Goal: Task Accomplishment & Management: Use online tool/utility

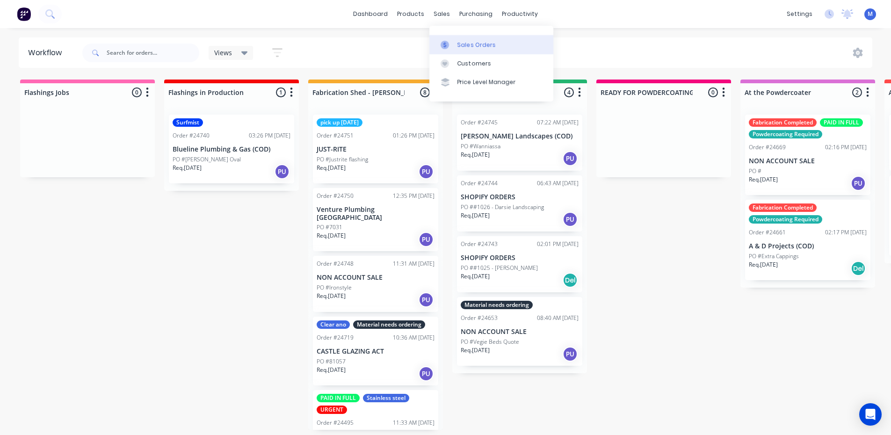
click at [462, 45] on div "Sales Orders" at bounding box center [477, 45] width 38 height 8
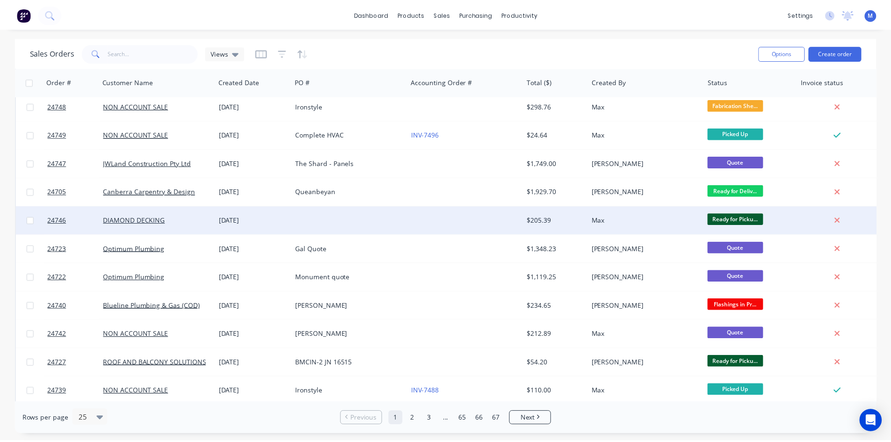
scroll to position [234, 0]
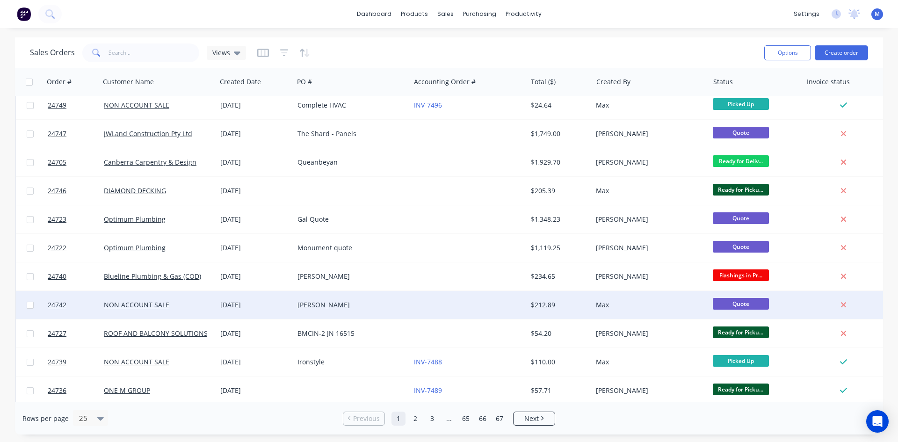
click at [320, 307] on div "[PERSON_NAME]" at bounding box center [350, 304] width 104 height 9
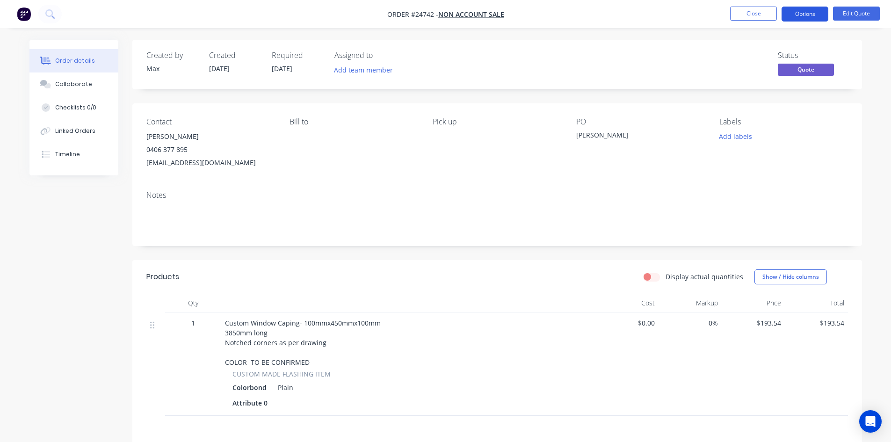
click at [815, 15] on button "Options" at bounding box center [805, 14] width 47 height 15
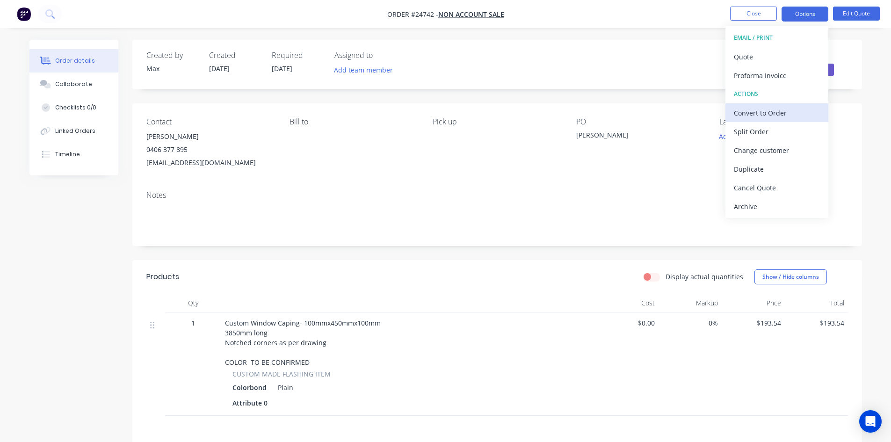
click at [762, 116] on div "Convert to Order" at bounding box center [777, 113] width 86 height 14
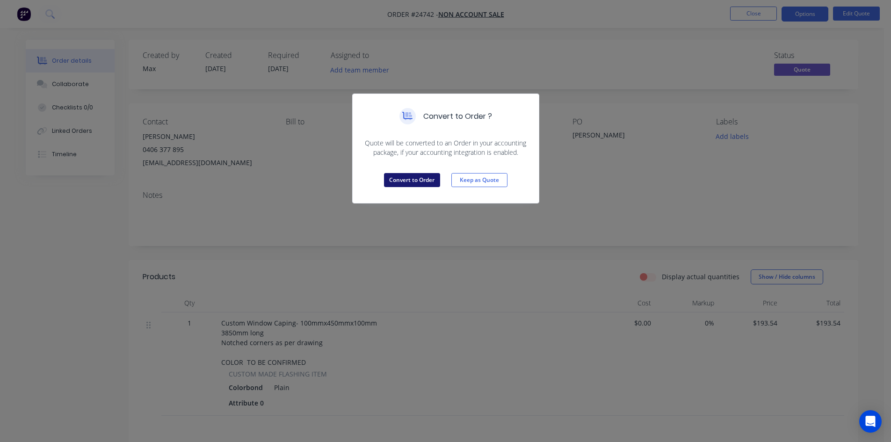
click at [424, 180] on button "Convert to Order" at bounding box center [412, 180] width 56 height 14
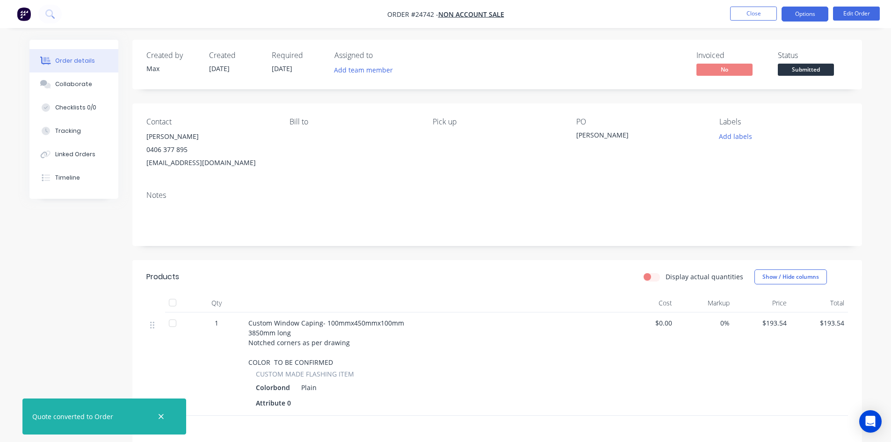
click at [805, 13] on button "Options" at bounding box center [805, 14] width 47 height 15
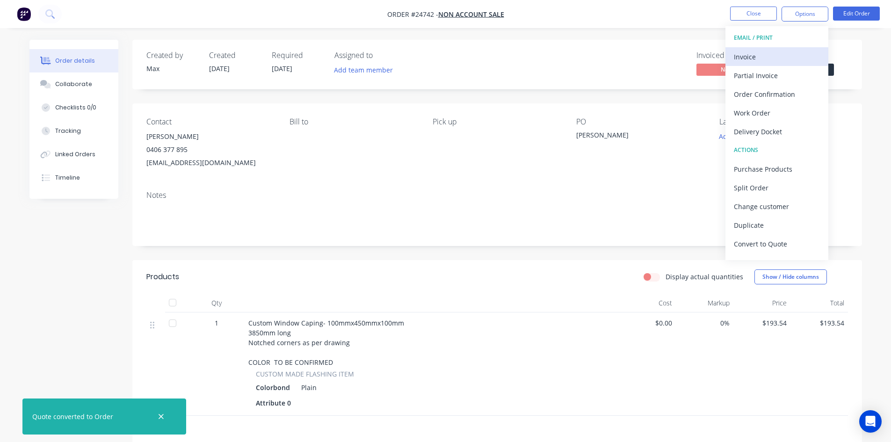
click at [793, 56] on div "Invoice" at bounding box center [777, 57] width 86 height 14
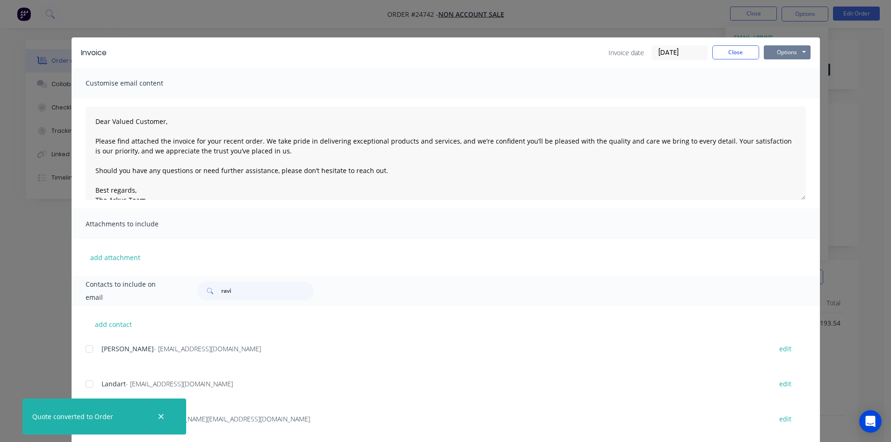
click at [798, 51] on button "Options" at bounding box center [787, 52] width 47 height 14
click at [798, 87] on button "Print" at bounding box center [794, 84] width 60 height 15
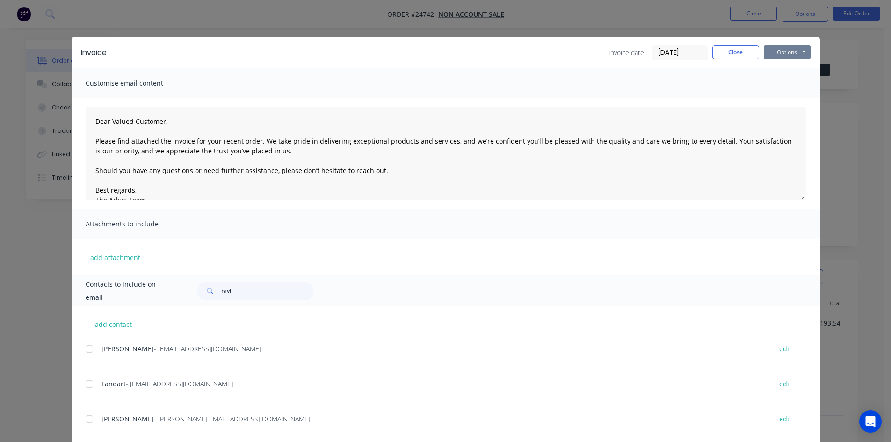
click at [797, 51] on button "Options" at bounding box center [787, 52] width 47 height 14
click at [796, 82] on button "Print" at bounding box center [794, 84] width 60 height 15
click at [742, 56] on button "Close" at bounding box center [735, 52] width 47 height 14
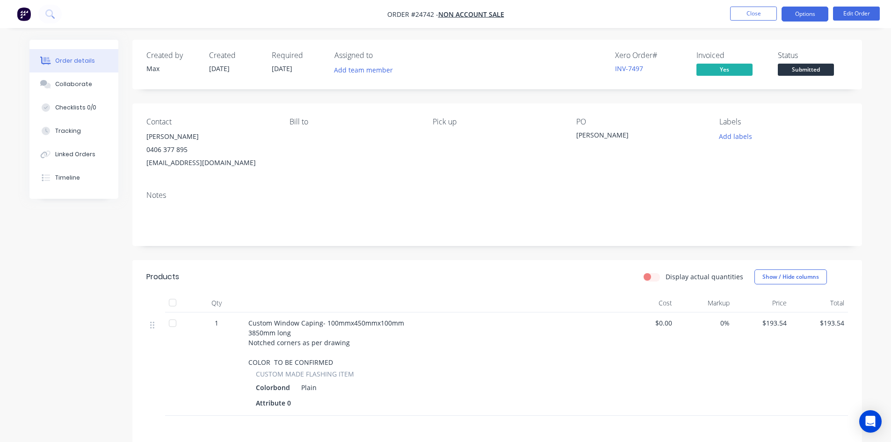
click at [814, 18] on button "Options" at bounding box center [805, 14] width 47 height 15
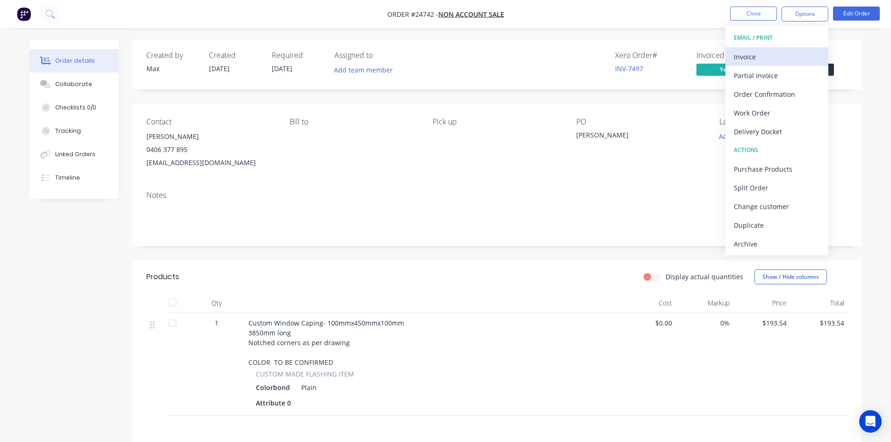
click at [780, 56] on div "Invoice" at bounding box center [777, 57] width 86 height 14
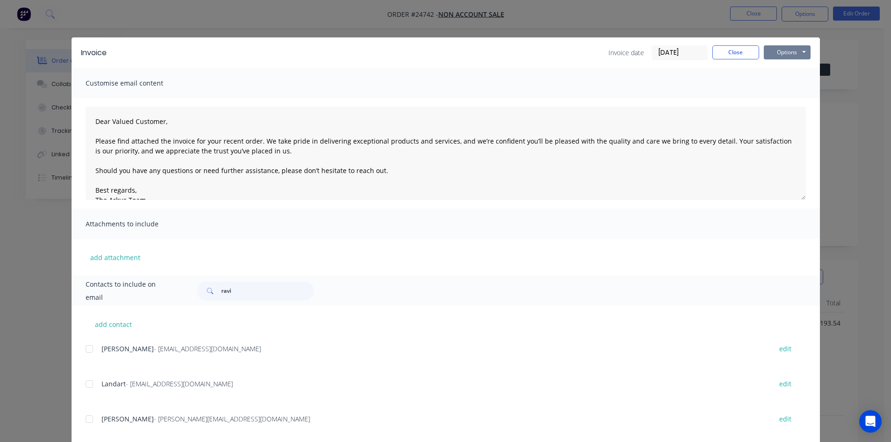
click at [781, 56] on button "Options" at bounding box center [787, 52] width 47 height 14
click at [785, 85] on button "Print" at bounding box center [794, 84] width 60 height 15
click at [734, 53] on button "Close" at bounding box center [735, 52] width 47 height 14
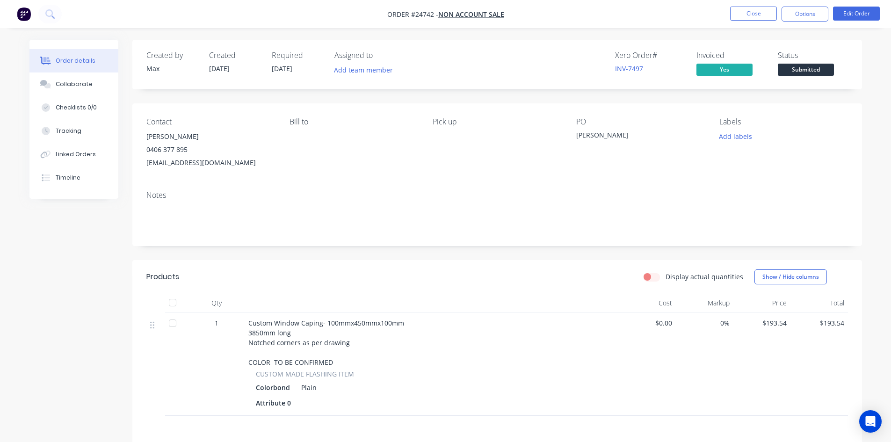
click at [787, 72] on span "Submitted" at bounding box center [806, 70] width 56 height 12
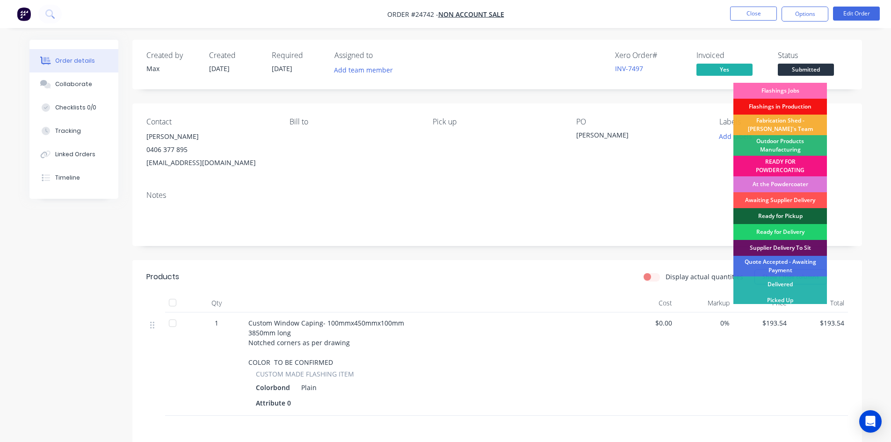
click at [778, 87] on div "Flashings Jobs" at bounding box center [781, 91] width 94 height 16
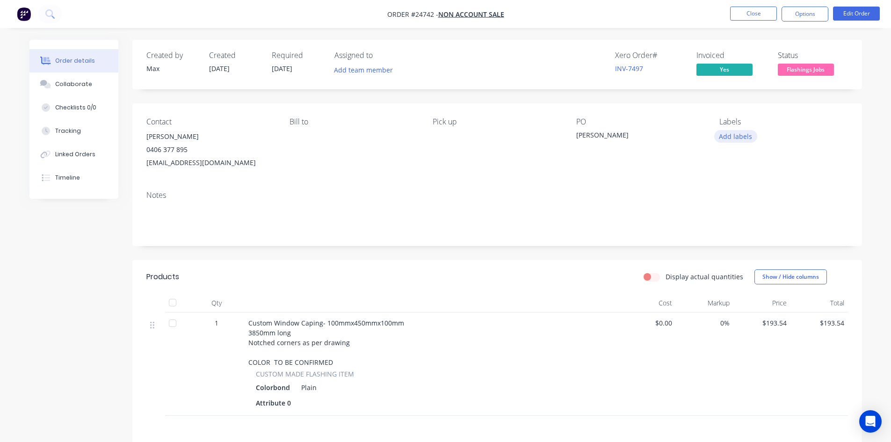
click at [740, 137] on button "Add labels" at bounding box center [735, 136] width 43 height 13
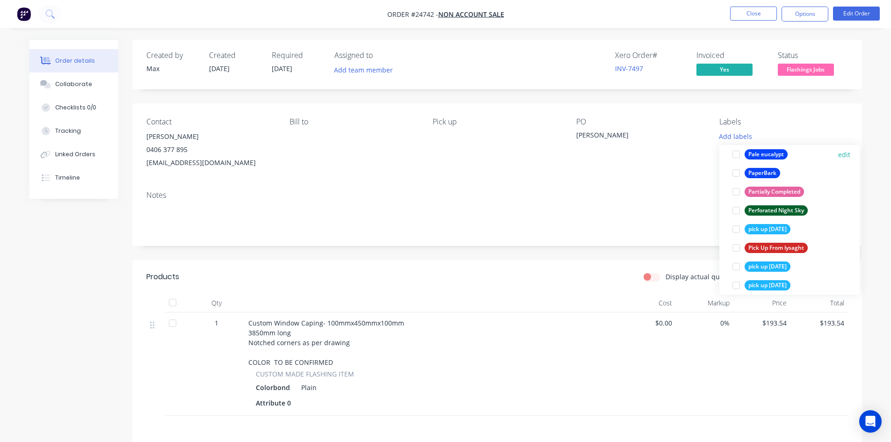
scroll to position [1403, 0]
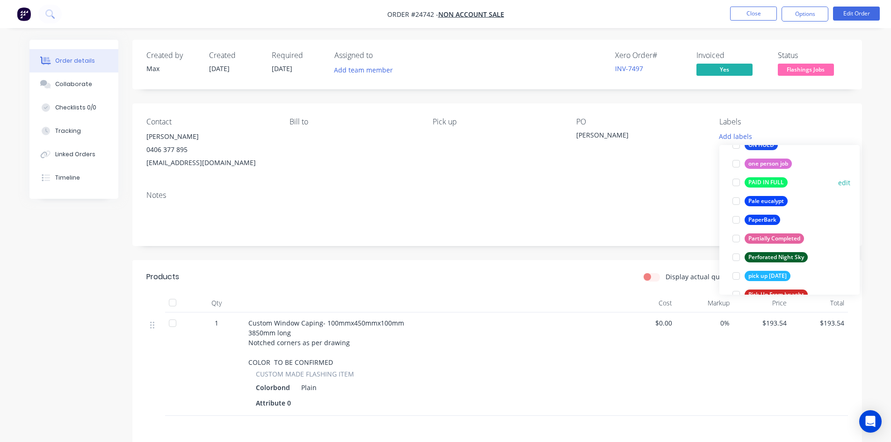
click at [734, 184] on div at bounding box center [736, 182] width 19 height 19
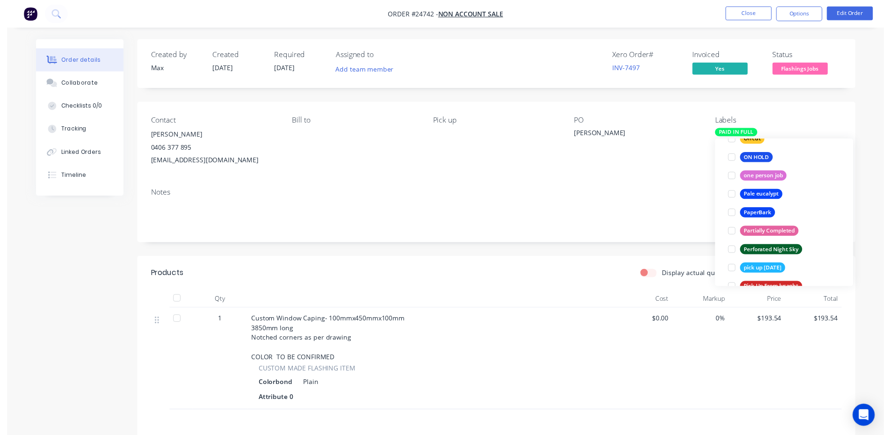
scroll to position [37, 0]
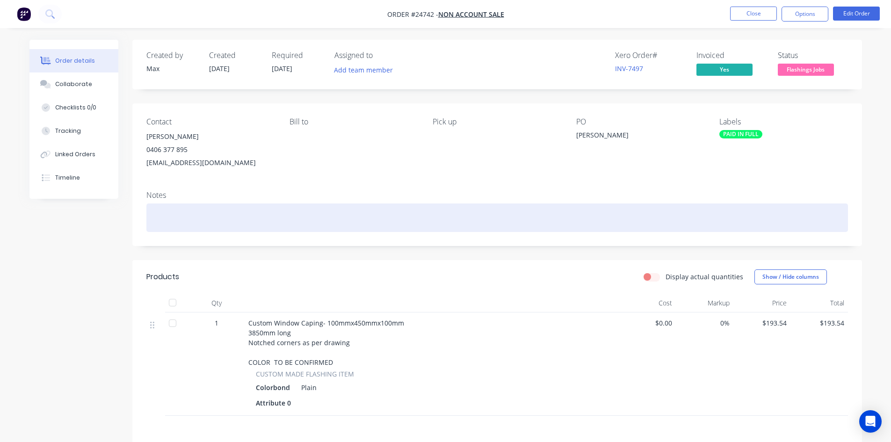
click at [641, 211] on div at bounding box center [497, 217] width 702 height 29
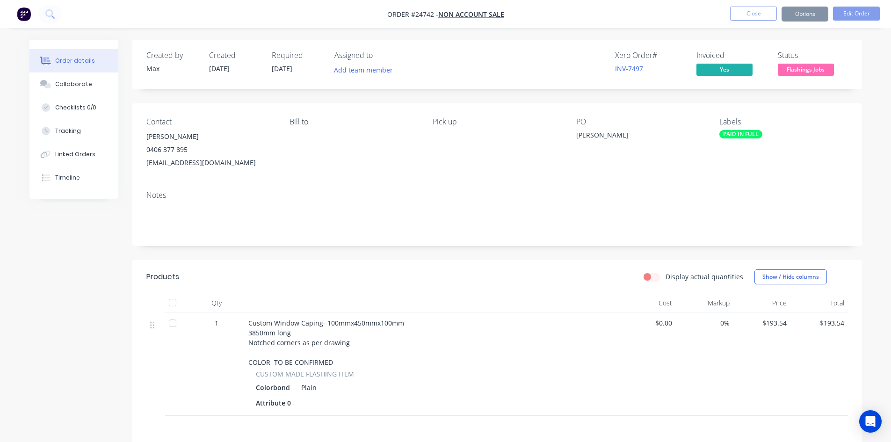
click at [85, 287] on div "Created by Max Created [DATE] Required [DATE] Assigned to Add team member Xero …" at bounding box center [445, 311] width 833 height 543
click at [763, 10] on button "Close" at bounding box center [753, 14] width 47 height 14
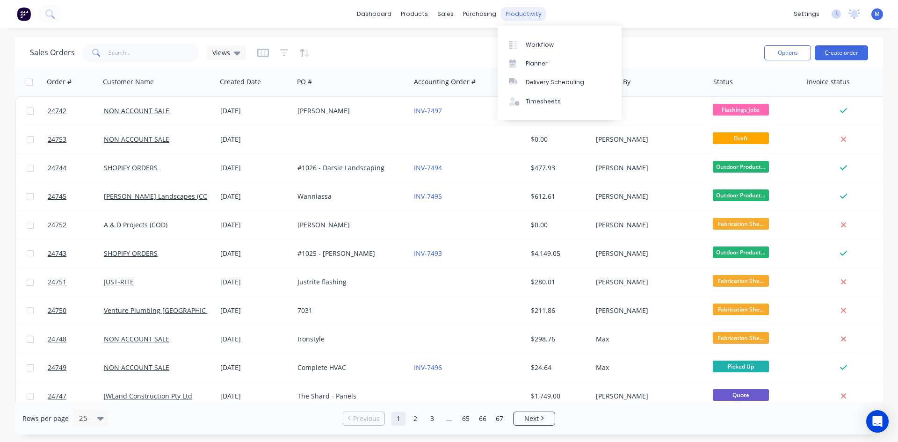
click at [523, 13] on div "productivity" at bounding box center [523, 14] width 45 height 14
click at [537, 41] on div "Workflow" at bounding box center [540, 45] width 28 height 8
